Goal: Navigation & Orientation: Find specific page/section

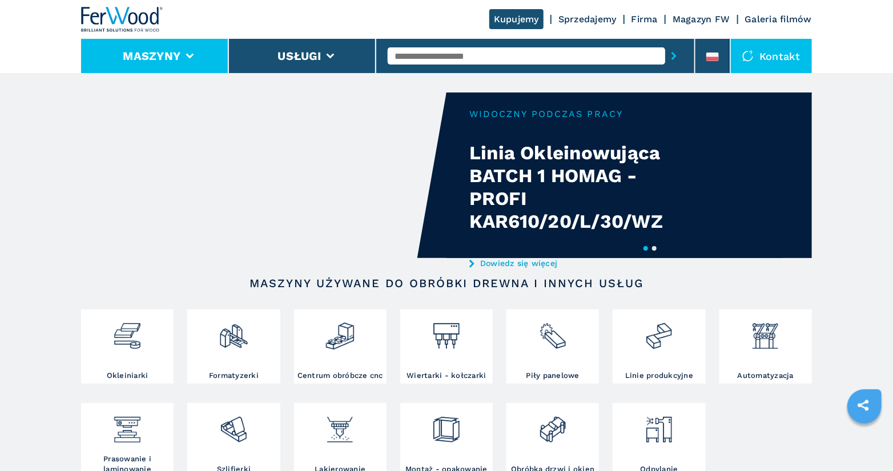
click at [205, 63] on li "Maszyny" at bounding box center [155, 56] width 148 height 34
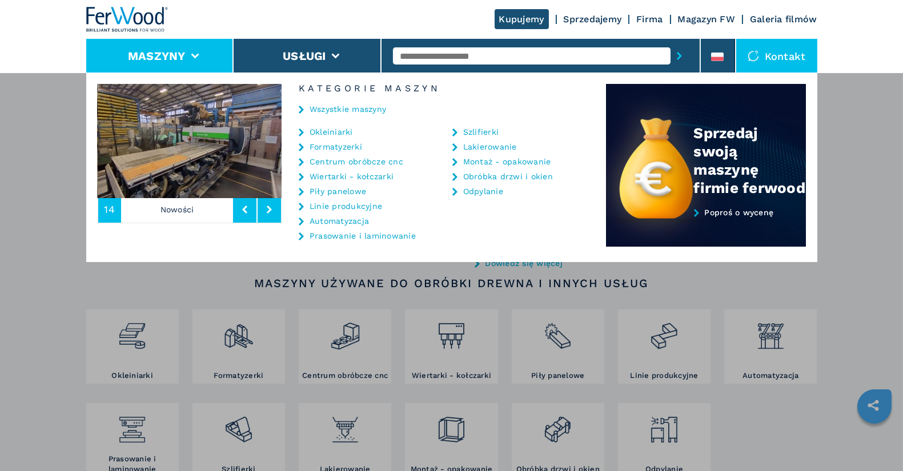
click at [353, 190] on link "Piły panelowe" at bounding box center [338, 191] width 57 height 8
click at [339, 190] on link "Piły panelowe" at bounding box center [338, 191] width 57 height 8
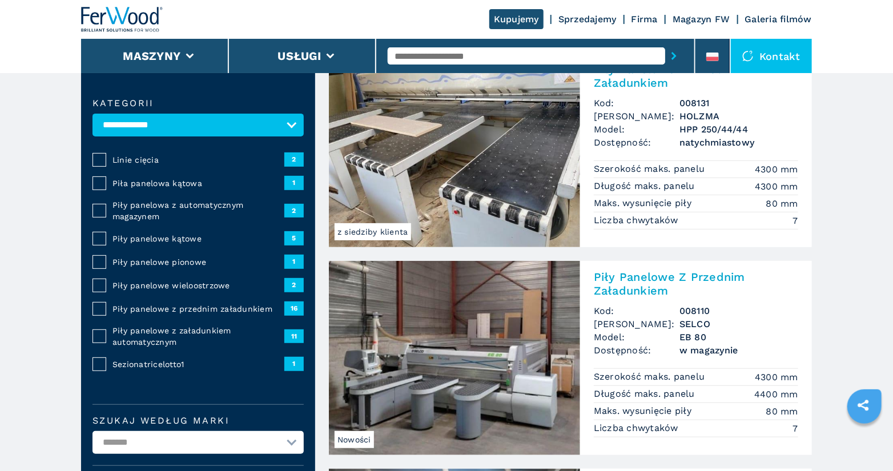
scroll to position [100, 0]
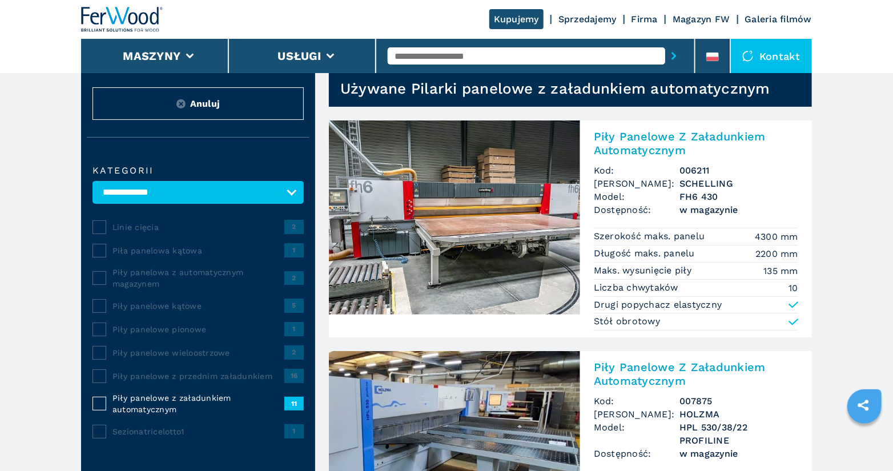
scroll to position [103, 0]
